Goal: Information Seeking & Learning: Learn about a topic

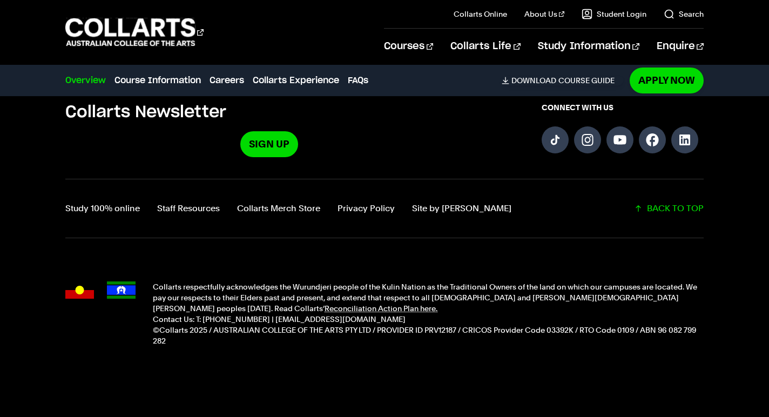
scroll to position [4303, 0]
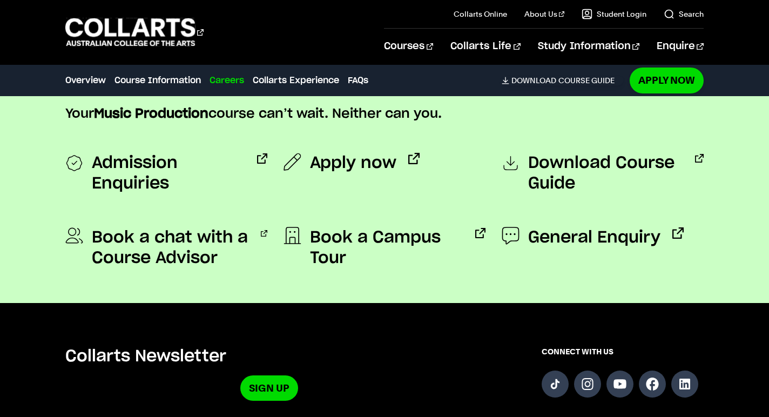
scroll to position [2233, 0]
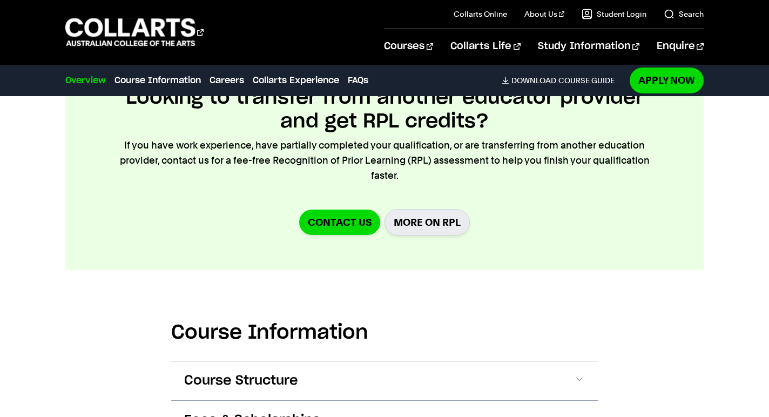
scroll to position [1095, 0]
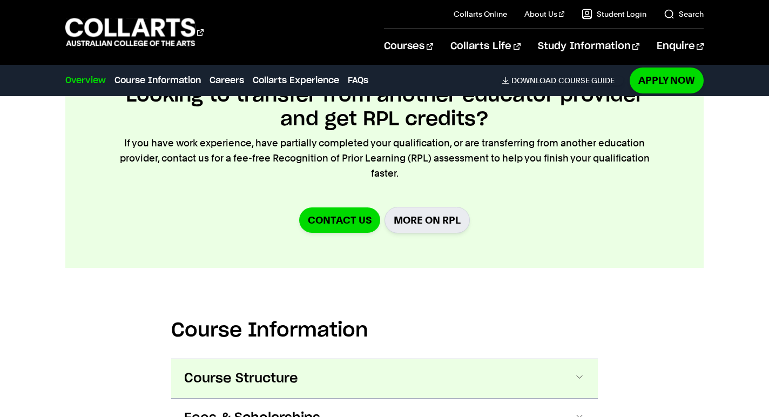
click at [453, 359] on button "Course Structure" at bounding box center [384, 378] width 426 height 39
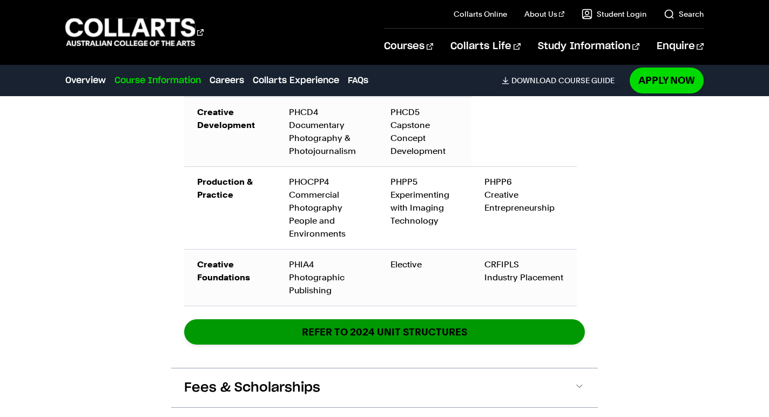
scroll to position [1943, 0]
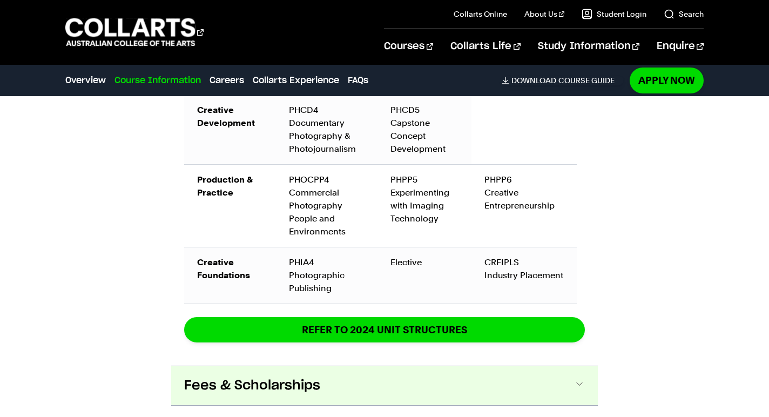
click at [442, 366] on button "Fees & Scholarships" at bounding box center [384, 385] width 426 height 39
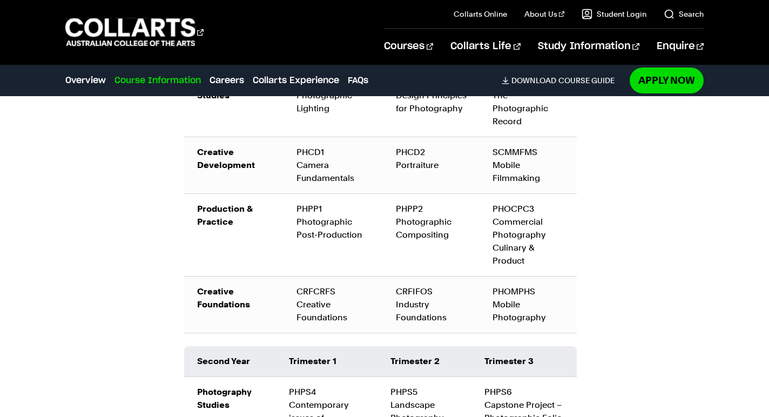
scroll to position [1459, 0]
